Goal: Navigation & Orientation: Go to known website

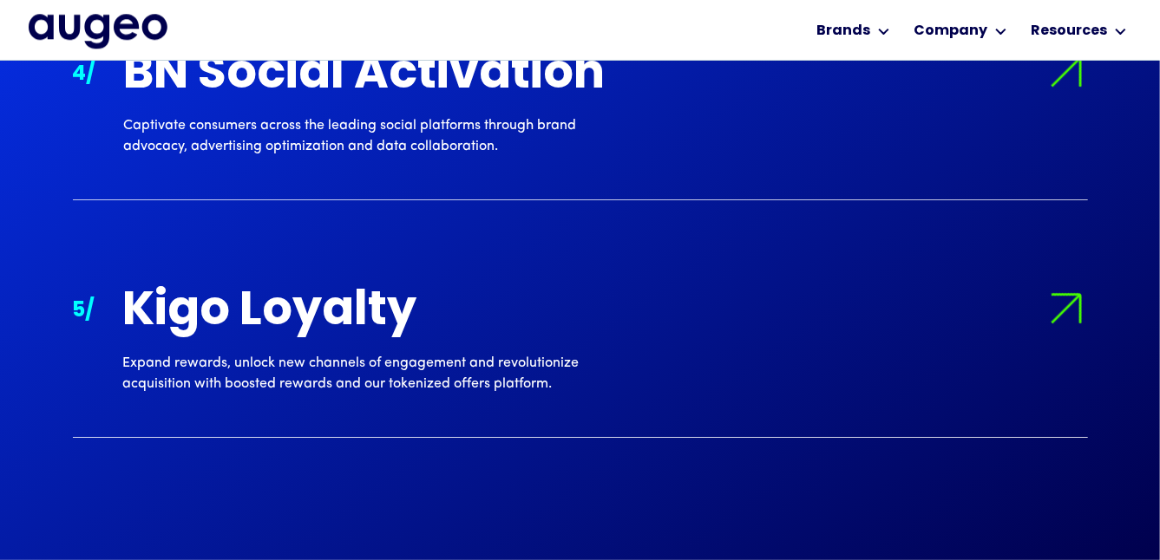
scroll to position [2376, 0]
